Goal: Information Seeking & Learning: Learn about a topic

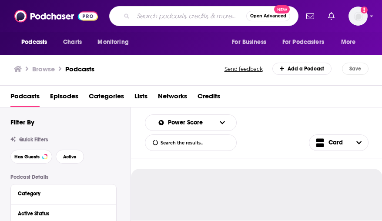
click at [167, 20] on input "Search podcasts, credits, & more..." at bounding box center [189, 16] width 113 height 14
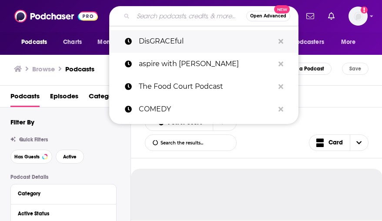
click at [172, 38] on p "DisGRACEful" at bounding box center [206, 41] width 135 height 23
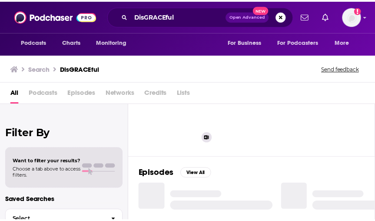
scroll to position [56, 0]
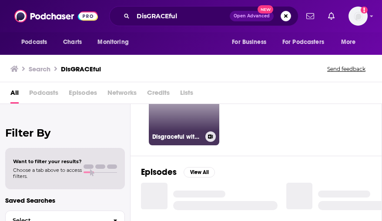
click at [182, 123] on link "55 Disgraceful with Grace O'Malley" at bounding box center [184, 110] width 70 height 70
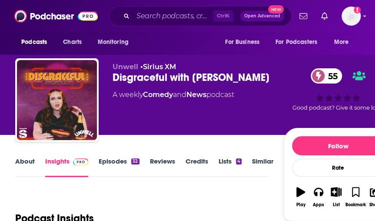
scroll to position [1, 0]
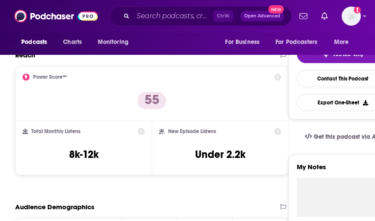
scroll to position [192, 0]
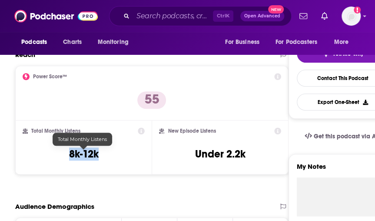
drag, startPoint x: 64, startPoint y: 156, endPoint x: 109, endPoint y: 157, distance: 44.8
click at [109, 157] on div "Total Monthly Listens 8k-12k" at bounding box center [84, 147] width 122 height 40
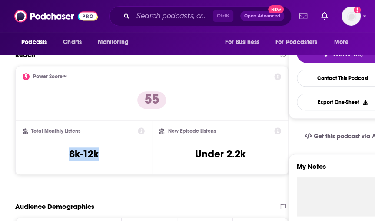
copy h3 "8k-12k"
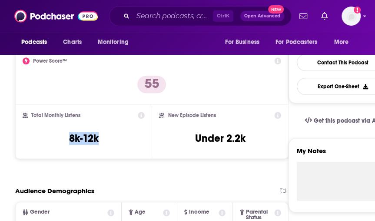
scroll to position [179, 0]
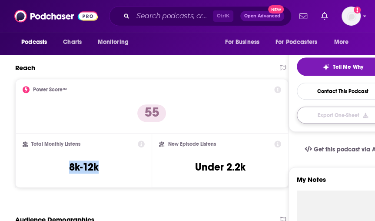
click at [351, 110] on button "Export One-Sheet" at bounding box center [343, 114] width 92 height 17
drag, startPoint x: 180, startPoint y: 197, endPoint x: 110, endPoint y: 175, distance: 73.0
drag, startPoint x: 100, startPoint y: 167, endPoint x: 56, endPoint y: 178, distance: 44.4
click at [56, 178] on div "Total Monthly Listens 8k-12k" at bounding box center [84, 160] width 122 height 40
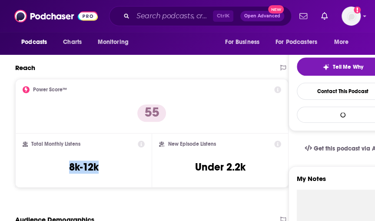
copy h3 "8k-12k"
click at [138, 151] on div "Total Monthly Listens 8k-12k" at bounding box center [84, 160] width 122 height 40
drag, startPoint x: 94, startPoint y: 144, endPoint x: 30, endPoint y: 142, distance: 63.5
click at [30, 142] on div "Total Monthly Listens" at bounding box center [84, 143] width 122 height 7
copy h2 "Total Monthly Listens"
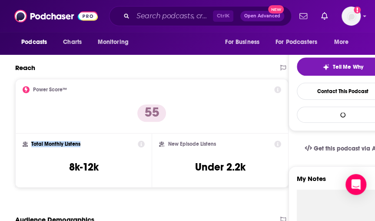
click at [146, 185] on div "Total Monthly Listens 8k-12k" at bounding box center [83, 160] width 136 height 54
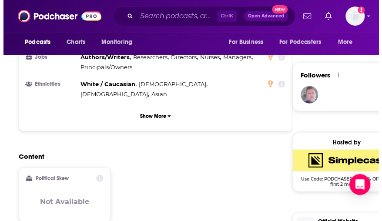
scroll to position [0, 0]
